Goal: Check status: Check status

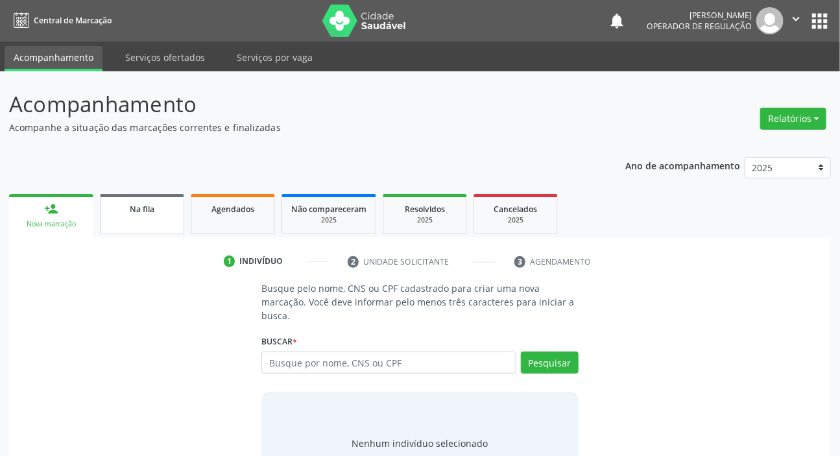
click at [158, 220] on link "Na fila" at bounding box center [142, 214] width 84 height 40
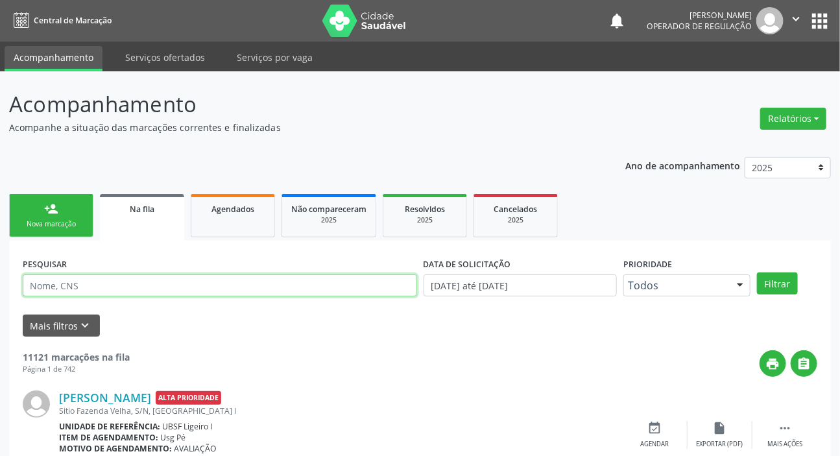
click at [206, 281] on input "text" at bounding box center [220, 285] width 394 height 22
paste input "701 4056 2073 7038"
type input "701 4056 2073 7038"
click at [757, 272] on button "Filtrar" at bounding box center [777, 283] width 41 height 22
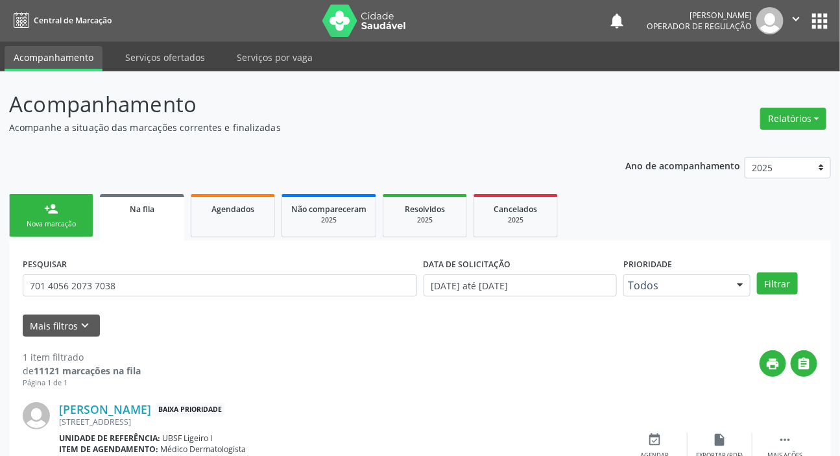
scroll to position [70, 0]
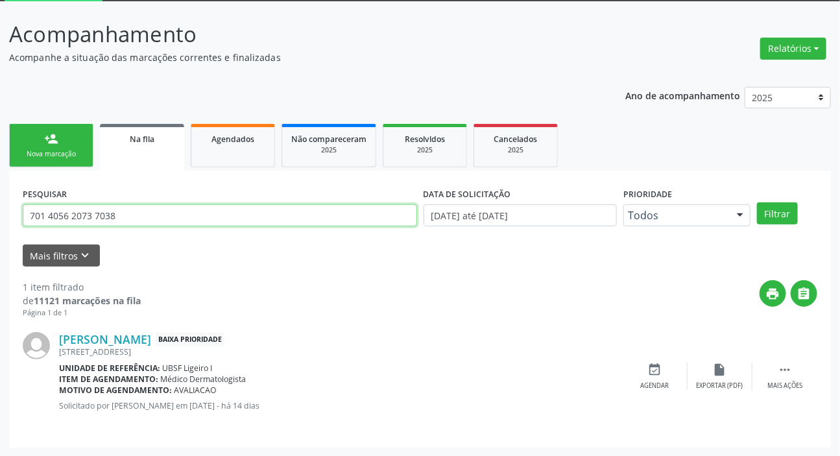
click at [177, 214] on input "701 4056 2073 7038" at bounding box center [220, 215] width 394 height 22
